Goal: Check status: Check status

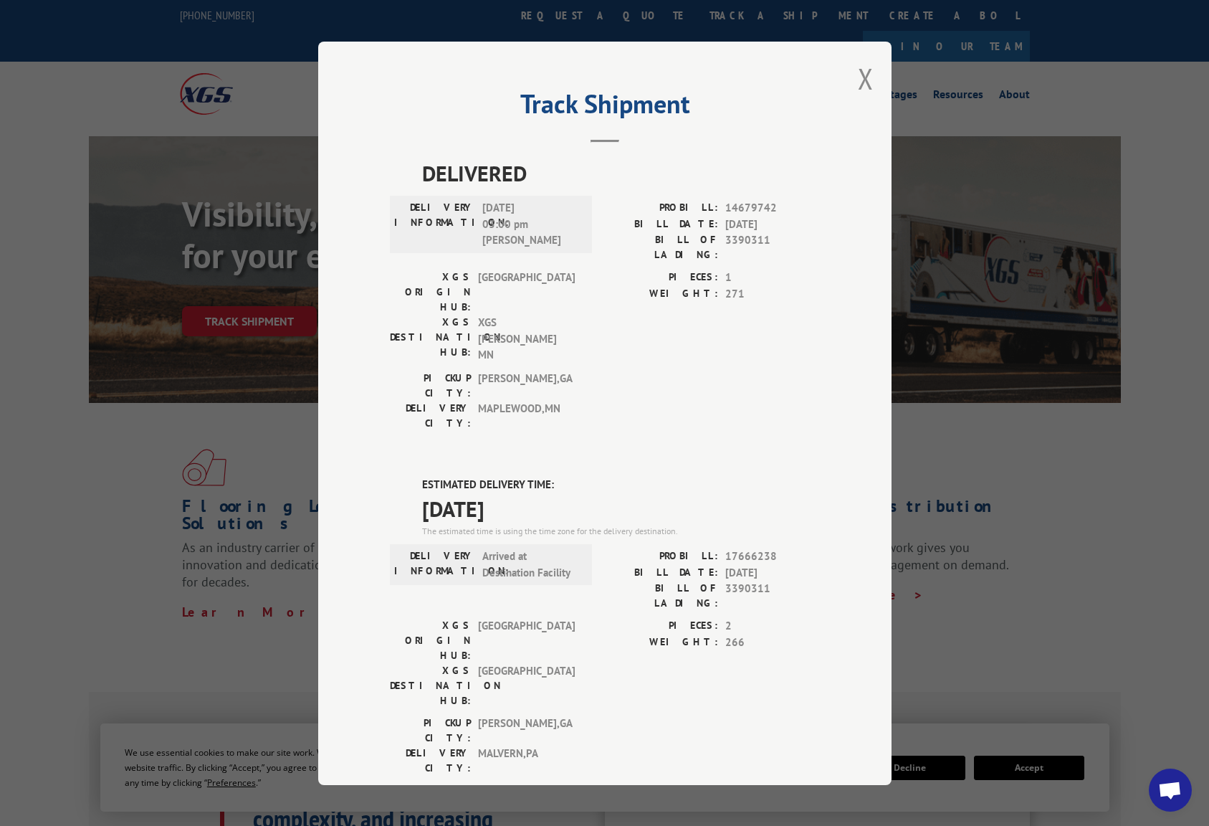
scroll to position [29, 0]
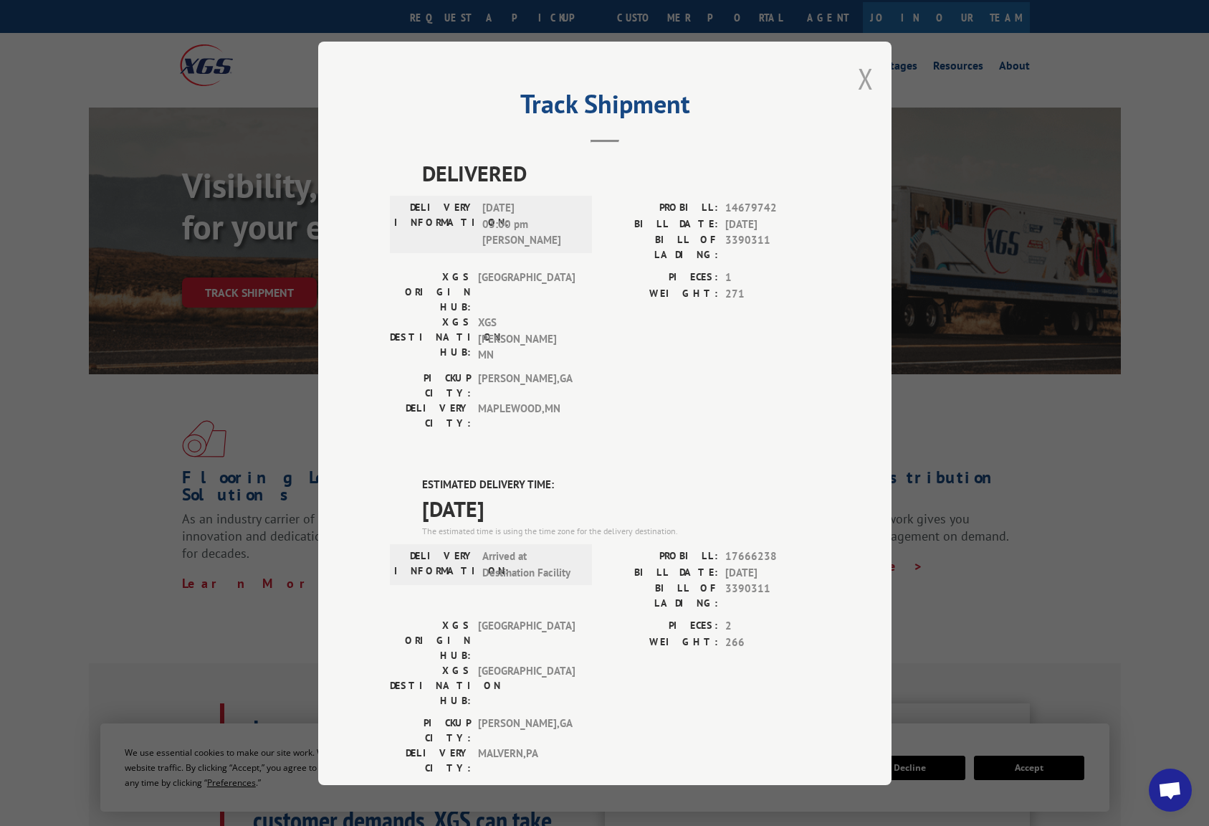
click at [864, 75] on button "Close modal" at bounding box center [866, 78] width 16 height 38
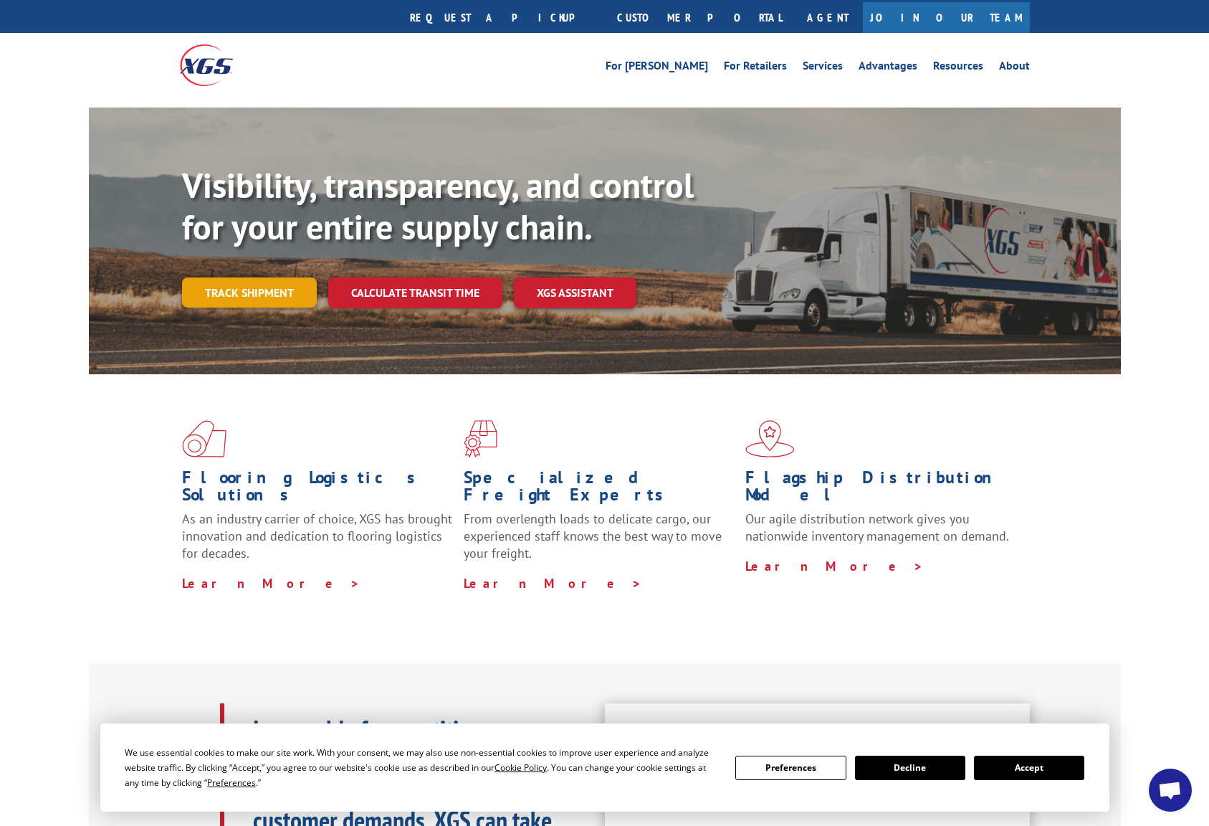
click at [259, 277] on link "Track shipment" at bounding box center [249, 292] width 135 height 30
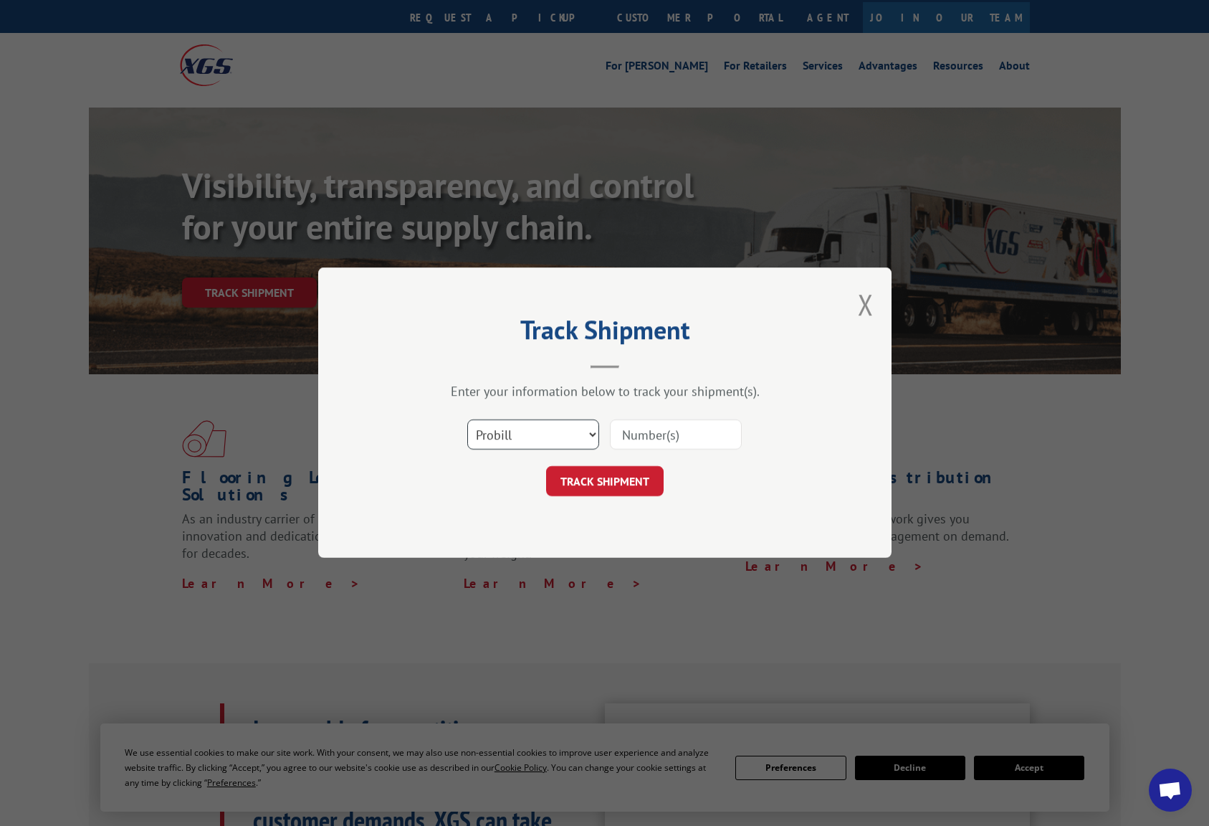
click at [527, 437] on select "Select category... Probill BOL PO" at bounding box center [533, 435] width 132 height 30
select select "bol"
click at [673, 434] on input at bounding box center [676, 435] width 132 height 30
type input "3390311"
click at [603, 487] on button "TRACK SHIPMENT" at bounding box center [605, 482] width 118 height 30
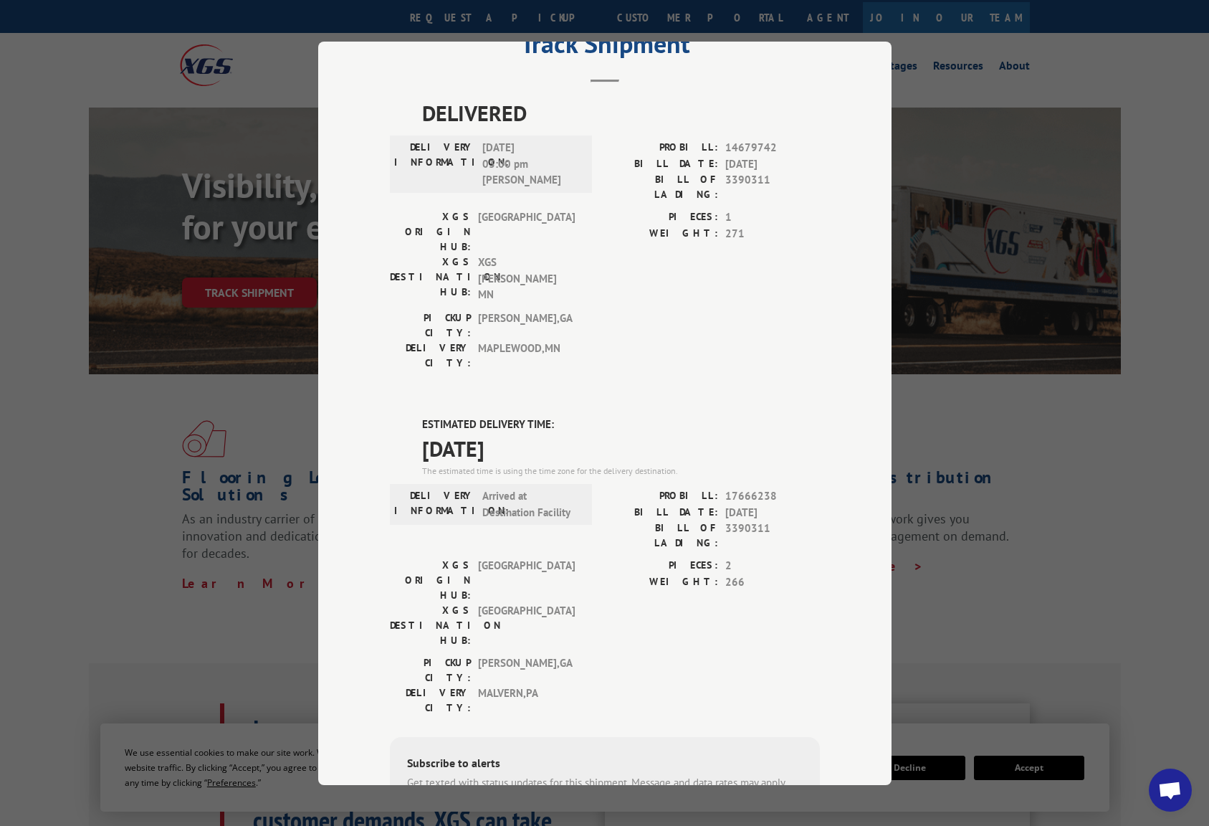
scroll to position [61, 0]
click at [481, 825] on input "+1 (___) ___-____" at bounding box center [481, 841] width 136 height 30
type input "+1 (610) 220-6923"
click at [560, 825] on button "SUBSCRIBE" at bounding box center [601, 841] width 83 height 30
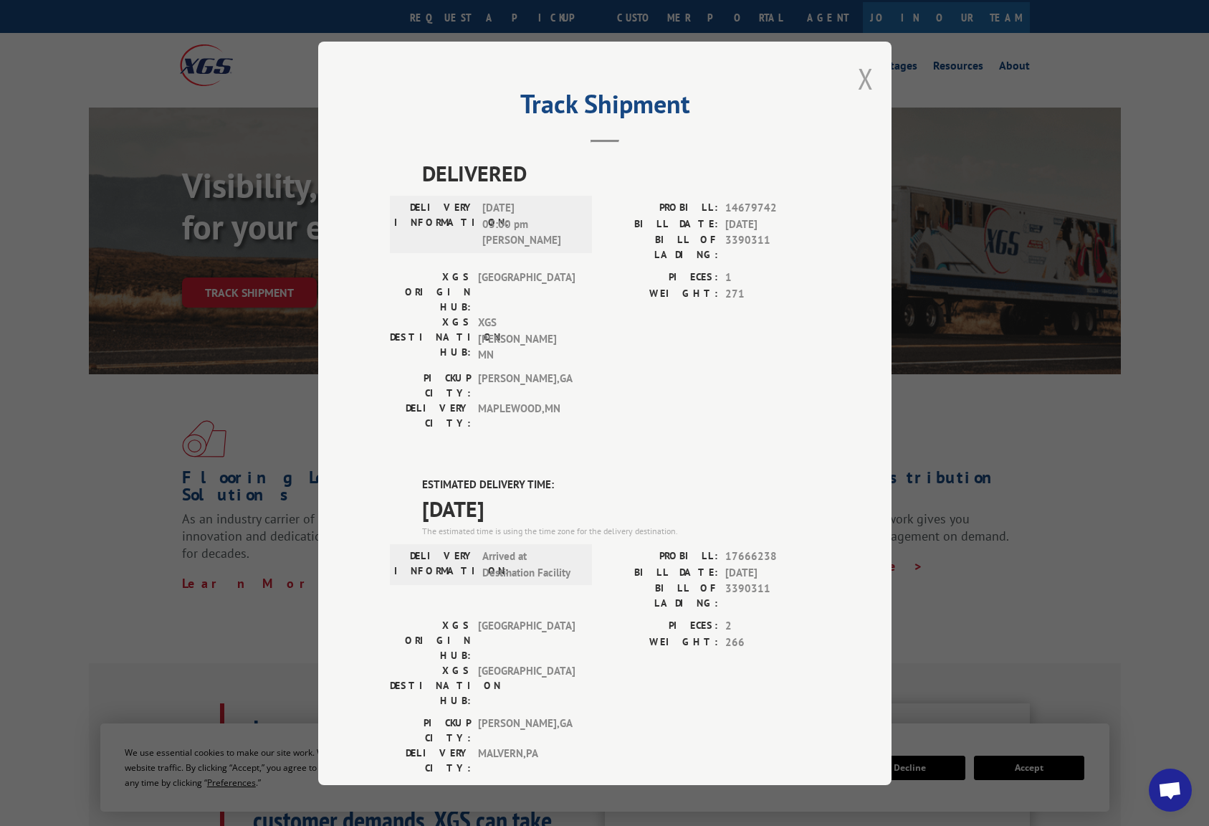
click at [864, 85] on button "Close modal" at bounding box center [866, 78] width 16 height 38
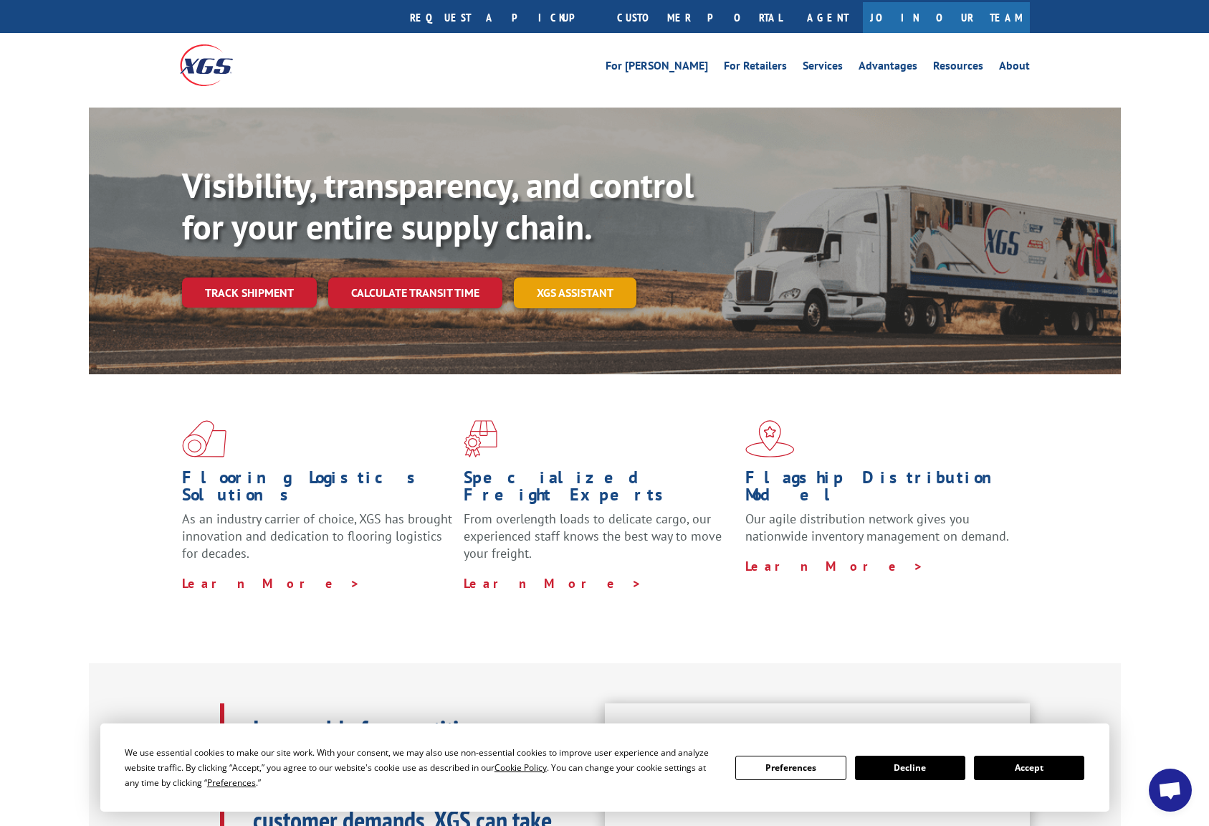
click at [591, 277] on link "XGS ASSISTANT" at bounding box center [575, 292] width 123 height 31
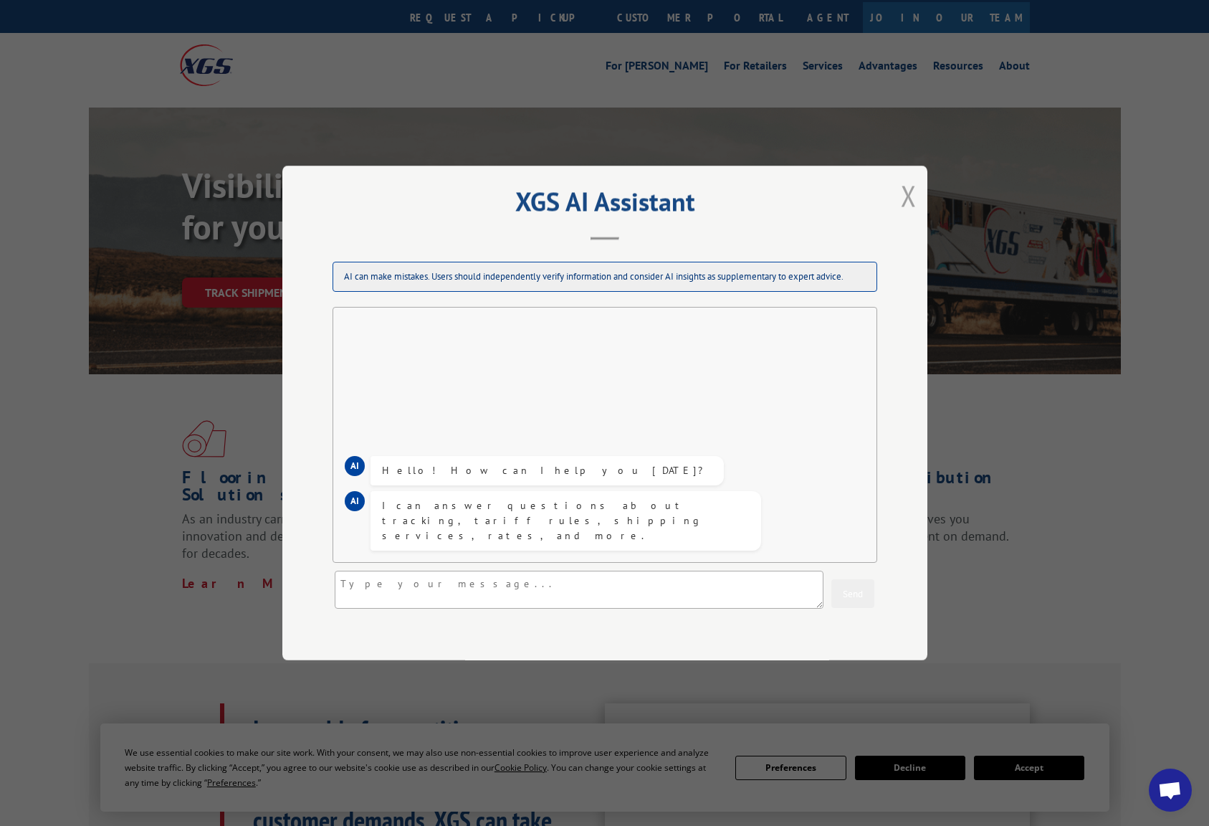
click at [903, 197] on button "Close modal" at bounding box center [909, 195] width 16 height 38
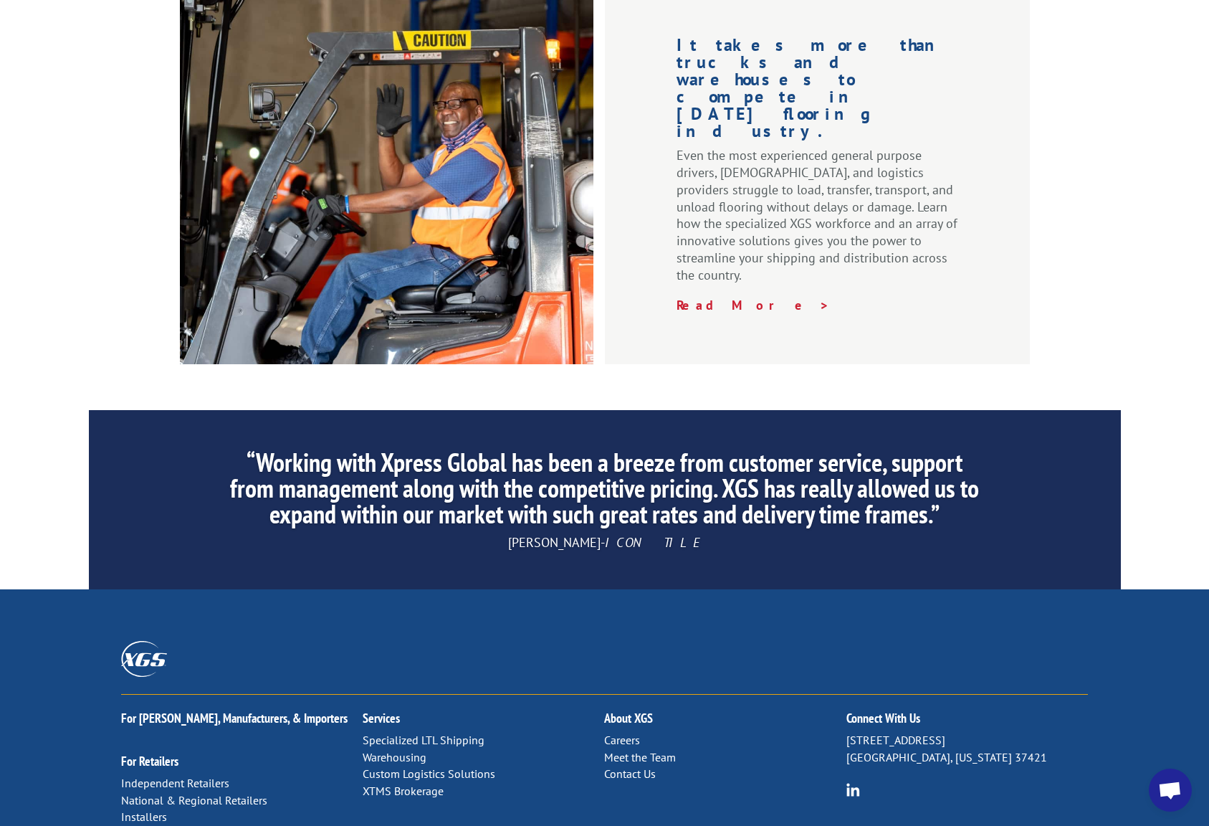
scroll to position [2011, 0]
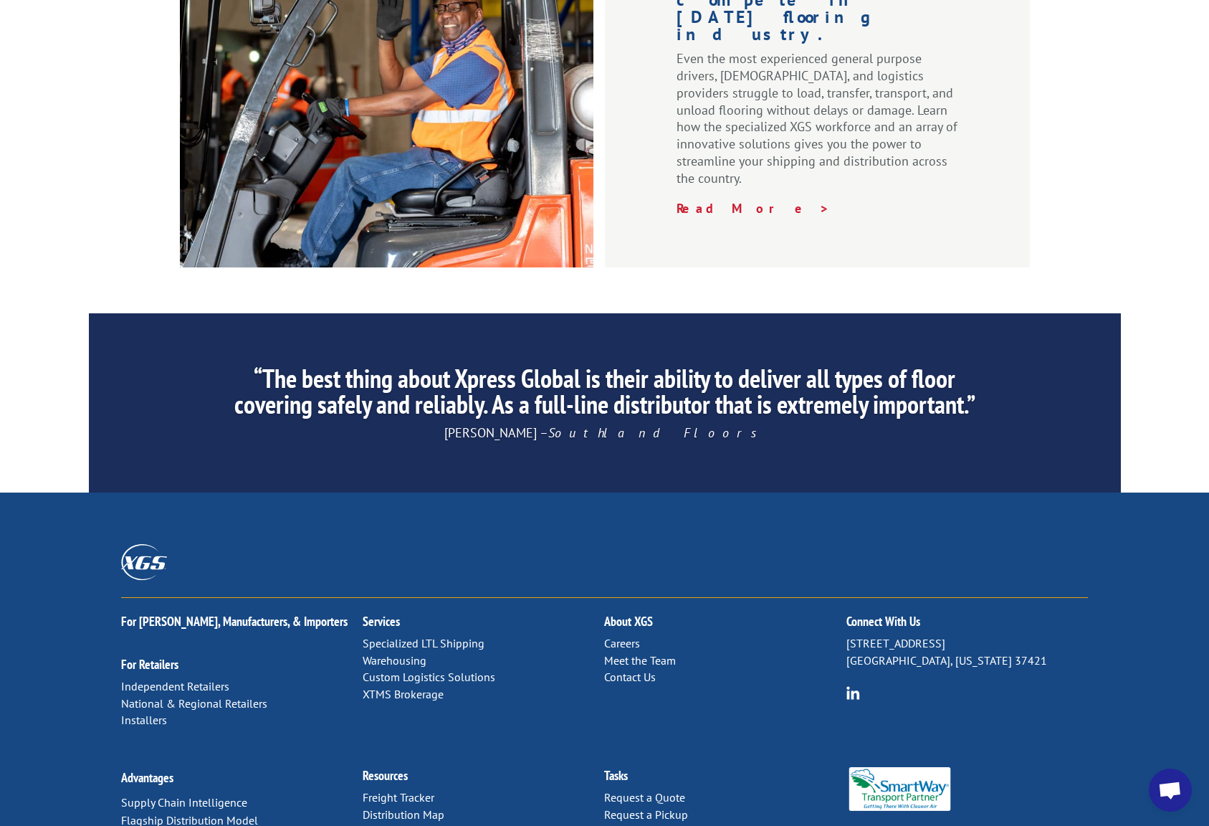
click at [625, 669] on link "Contact Us" at bounding box center [630, 676] width 52 height 14
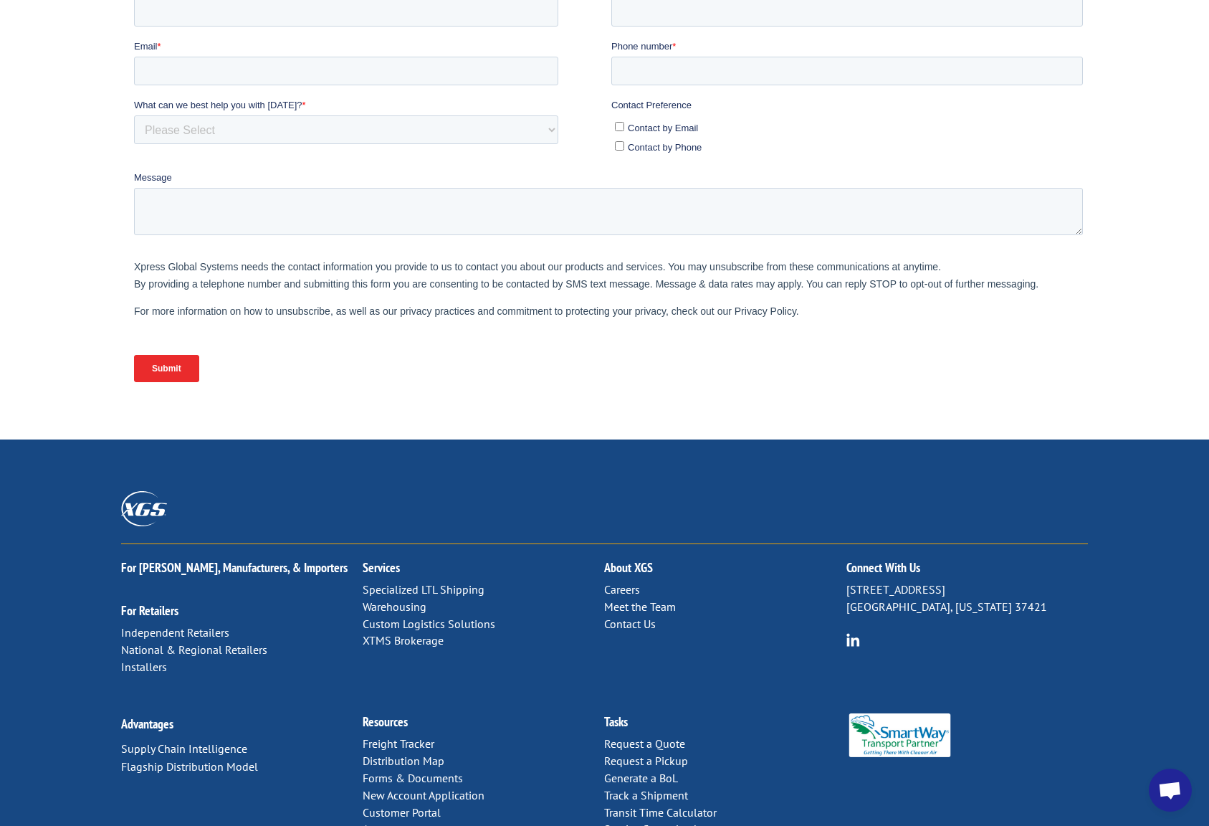
scroll to position [415, 0]
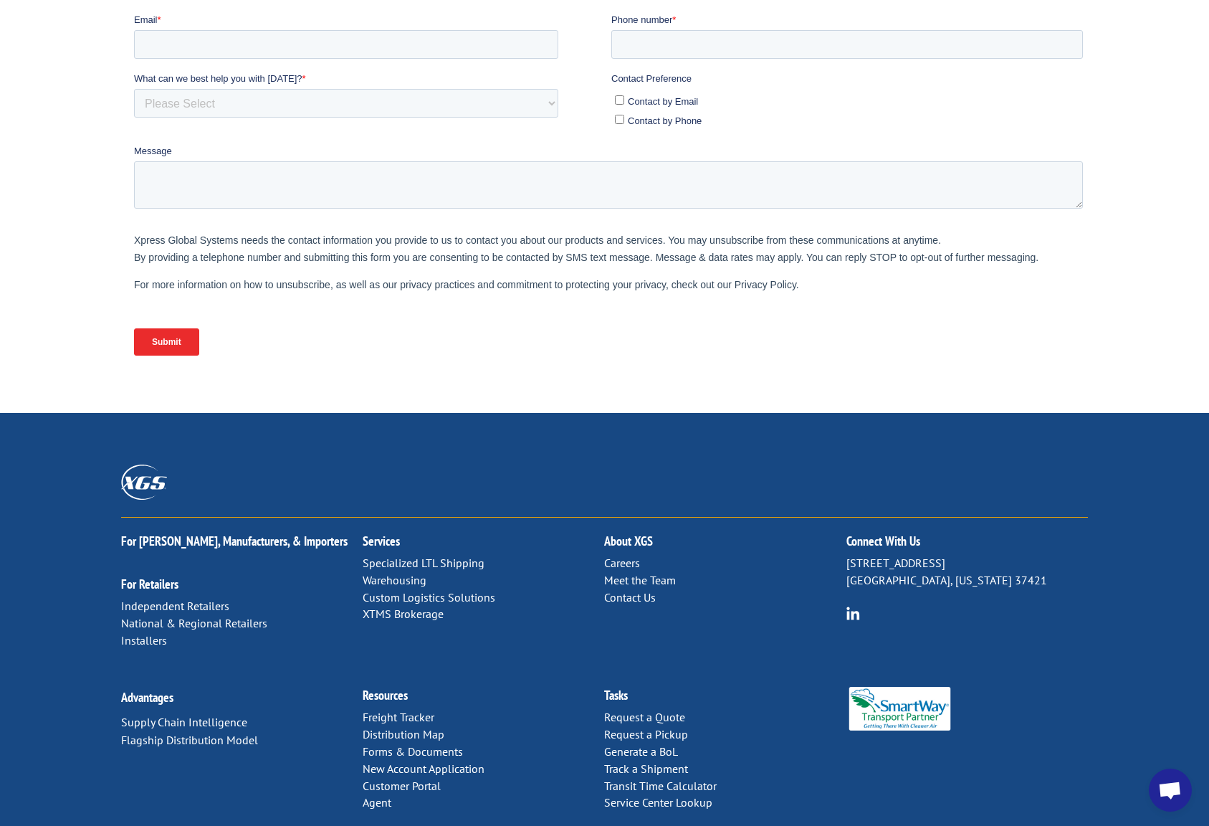
click at [408, 710] on link "Freight Tracker" at bounding box center [399, 717] width 72 height 14
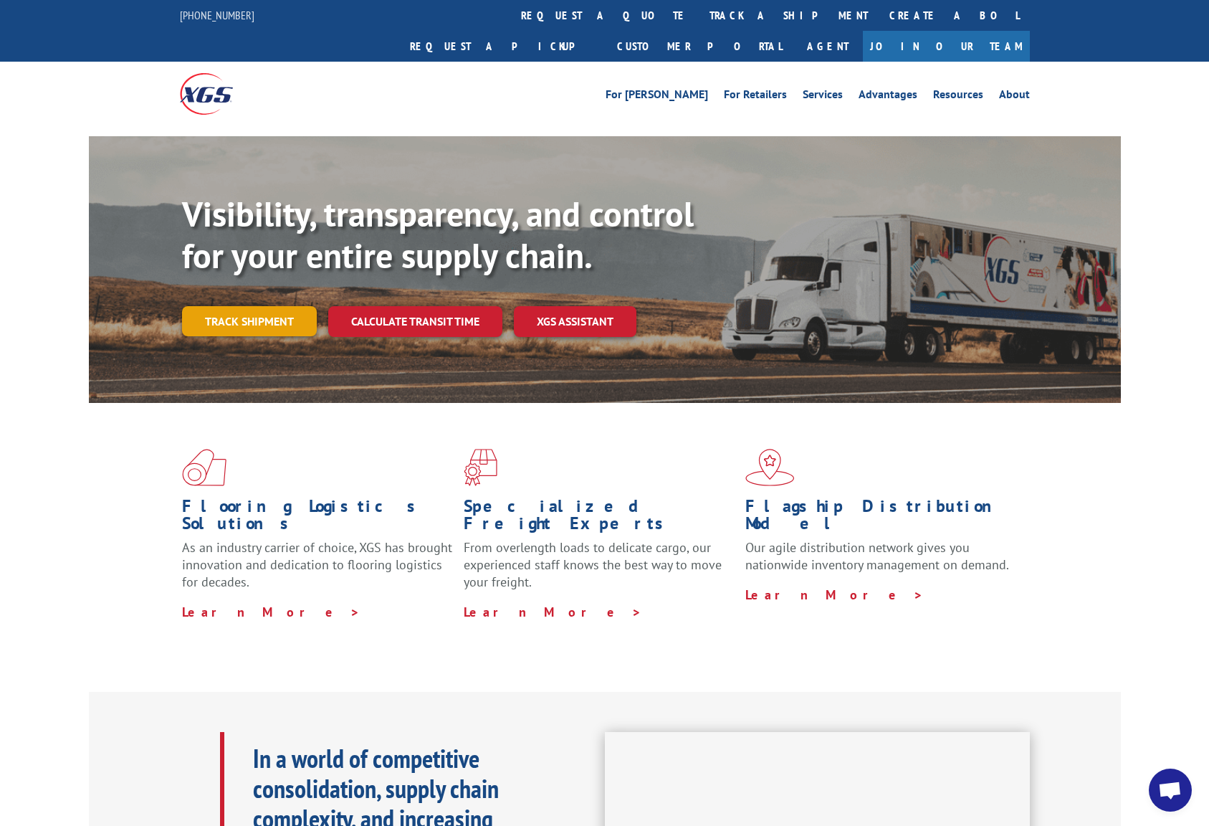
click at [244, 306] on link "Track shipment" at bounding box center [249, 321] width 135 height 30
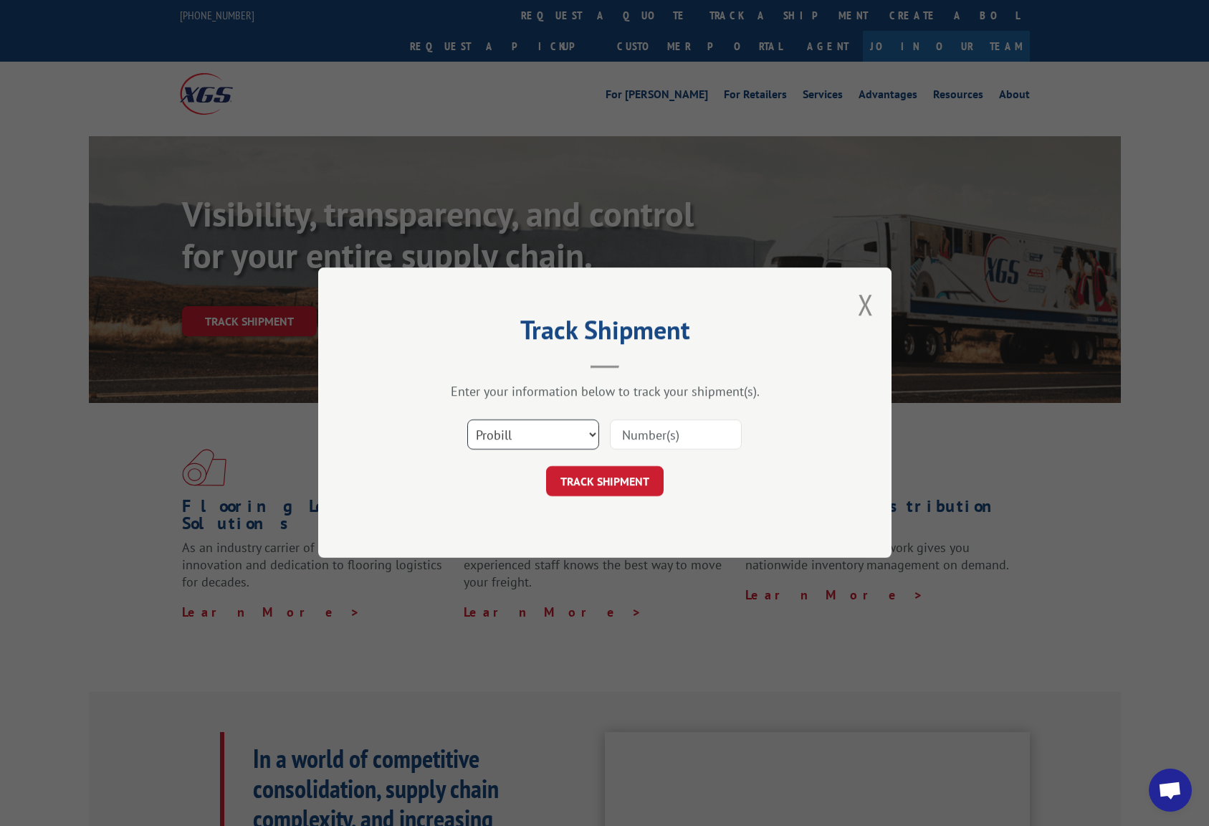
click at [575, 441] on select "Select category... Probill BOL PO" at bounding box center [533, 435] width 132 height 30
select select "bol"
click at [697, 434] on input at bounding box center [676, 435] width 132 height 30
type input "3390311"
click at [614, 483] on button "TRACK SHIPMENT" at bounding box center [605, 482] width 118 height 30
